Goal: Task Accomplishment & Management: Manage account settings

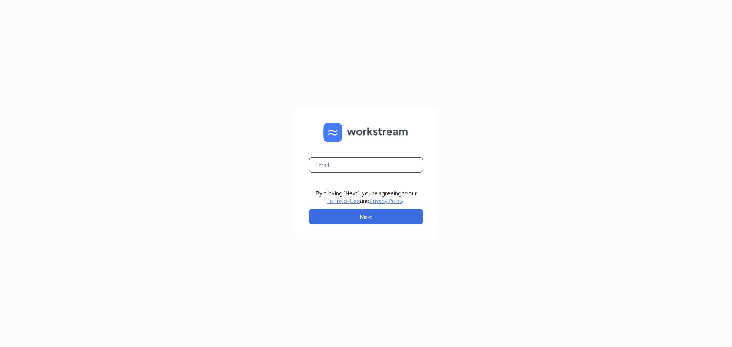
click at [339, 166] on input "text" at bounding box center [366, 164] width 114 height 15
type input "[EMAIL_ADDRESS][DOMAIN_NAME]"
click at [403, 218] on button "Next" at bounding box center [366, 216] width 114 height 15
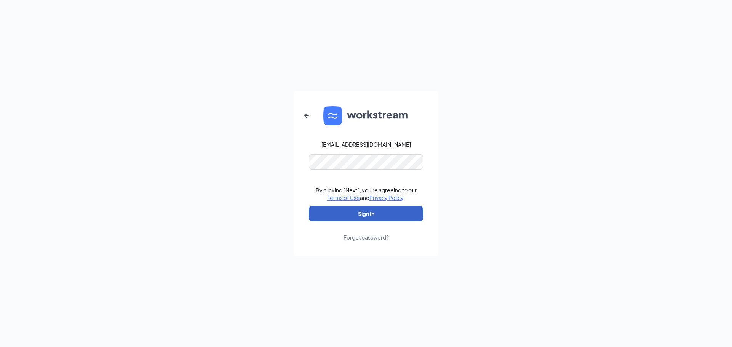
click at [376, 213] on button "Sign In" at bounding box center [366, 213] width 114 height 15
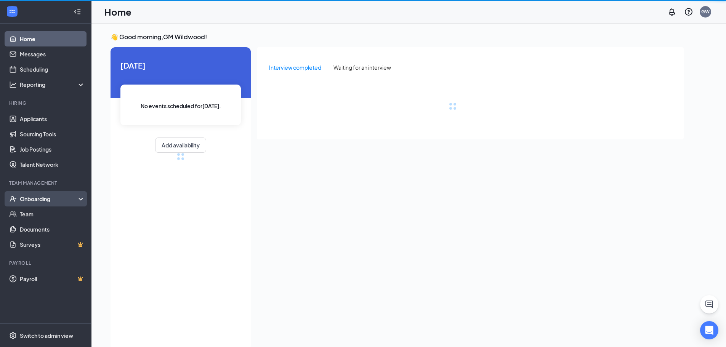
click at [50, 192] on div "Onboarding" at bounding box center [45, 198] width 91 height 15
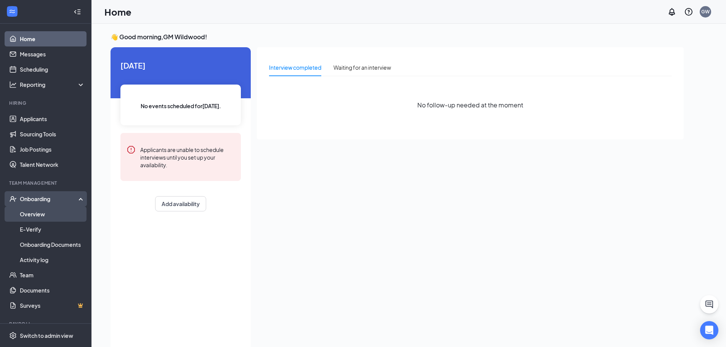
click at [62, 218] on link "Overview" at bounding box center [52, 214] width 65 height 15
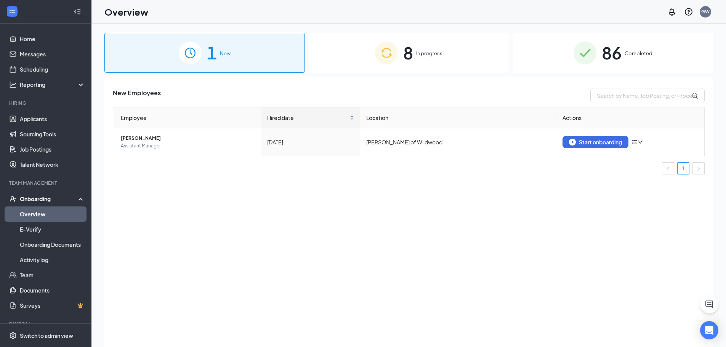
click at [328, 57] on div "8 In progress" at bounding box center [409, 53] width 200 height 40
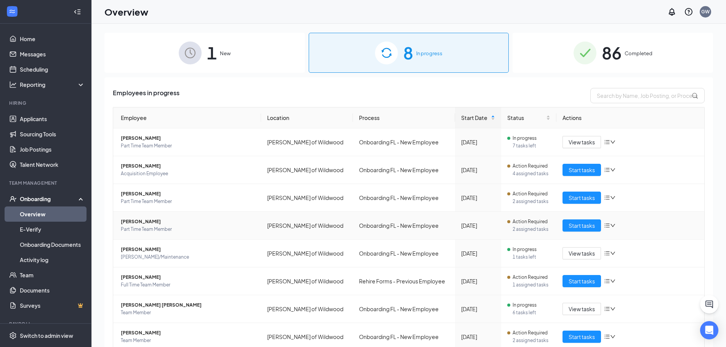
scroll to position [30, 0]
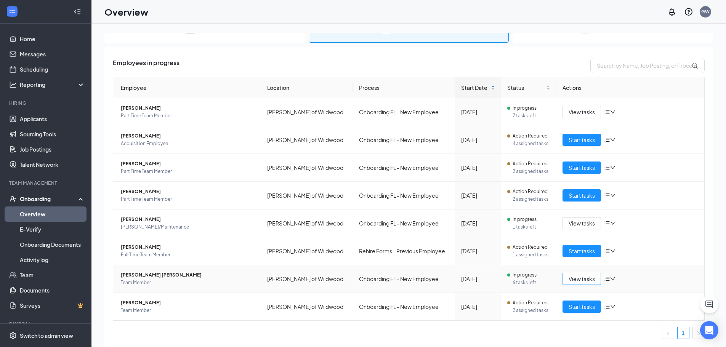
click at [572, 280] on span "View tasks" at bounding box center [581, 279] width 26 height 8
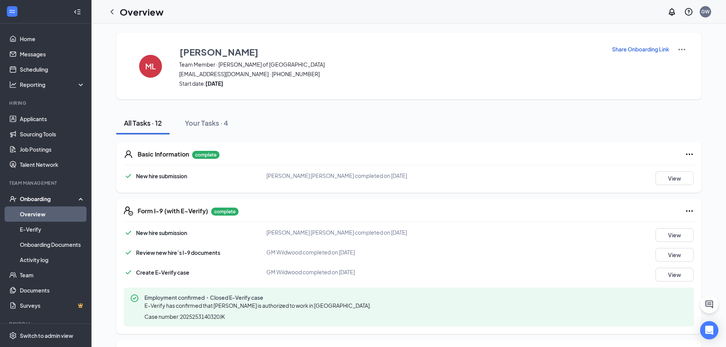
click at [630, 48] on p "Share Onboarding Link" at bounding box center [640, 49] width 57 height 8
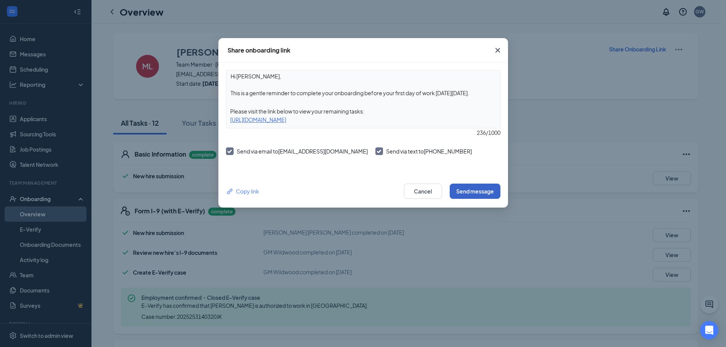
click at [484, 191] on button "Send message" at bounding box center [475, 191] width 51 height 15
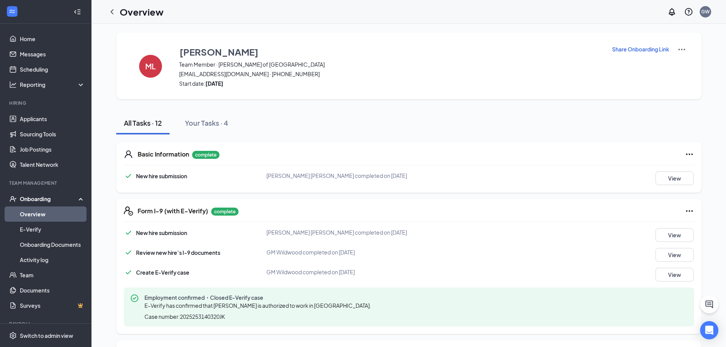
drag, startPoint x: 501, startPoint y: 131, endPoint x: 626, endPoint y: 121, distance: 125.0
click at [589, 117] on div "All Tasks · 12 Your Tasks · 4" at bounding box center [408, 123] width 585 height 23
click at [66, 49] on link "Messages" at bounding box center [52, 53] width 65 height 15
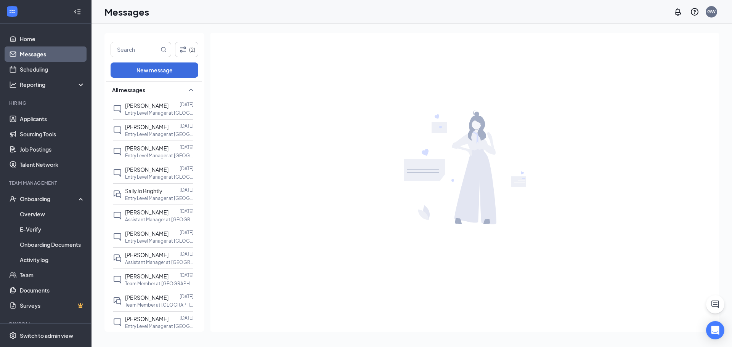
click at [152, 91] on div "All messages" at bounding box center [154, 90] width 96 height 17
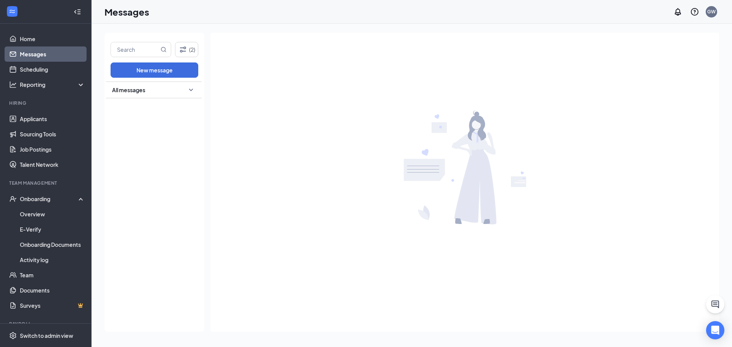
click at [153, 90] on div "All messages" at bounding box center [154, 90] width 96 height 17
